Goal: Task Accomplishment & Management: Manage account settings

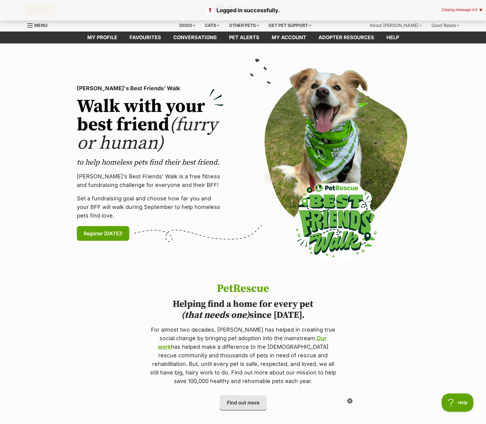
click at [480, 10] on icon at bounding box center [480, 10] width 3 height 4
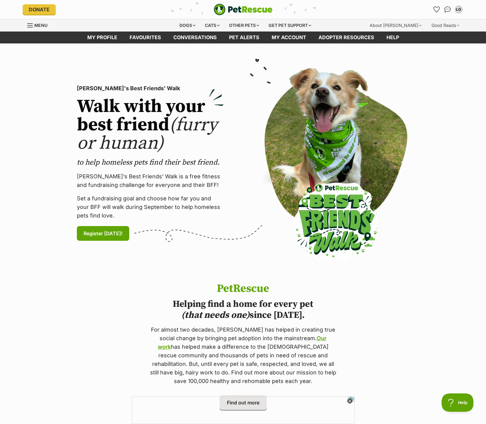
click at [31, 26] on div "Menu" at bounding box center [30, 25] width 6 height 5
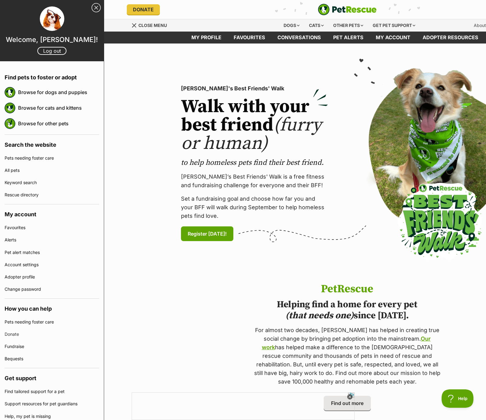
click at [133, 25] on span "Menu" at bounding box center [134, 25] width 4 height 4
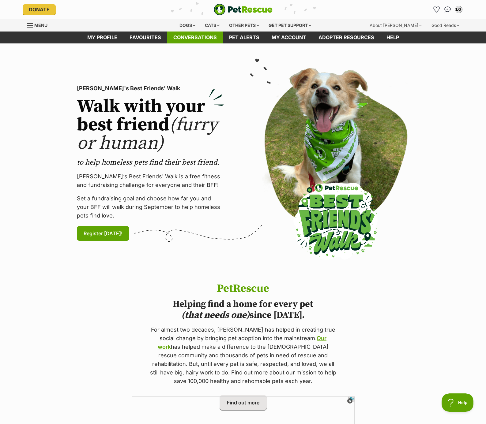
click at [200, 39] on link "Conversations" at bounding box center [195, 38] width 56 height 12
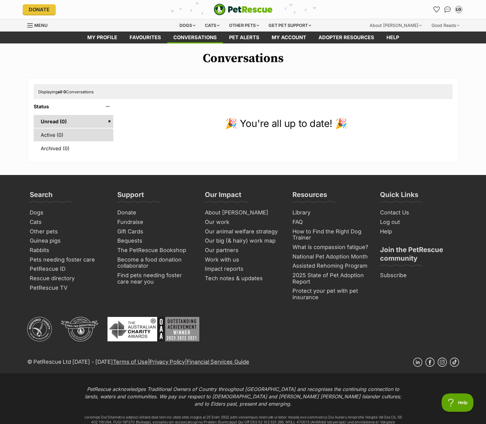
click at [48, 135] on link "Active (0)" at bounding box center [74, 135] width 80 height 13
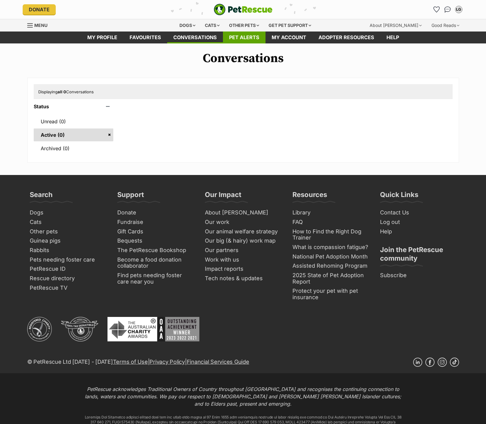
drag, startPoint x: 0, startPoint y: 0, endPoint x: 243, endPoint y: 38, distance: 246.0
click at [243, 38] on link "Pet alerts" at bounding box center [244, 38] width 43 height 12
